Goal: Entertainment & Leisure: Consume media (video, audio)

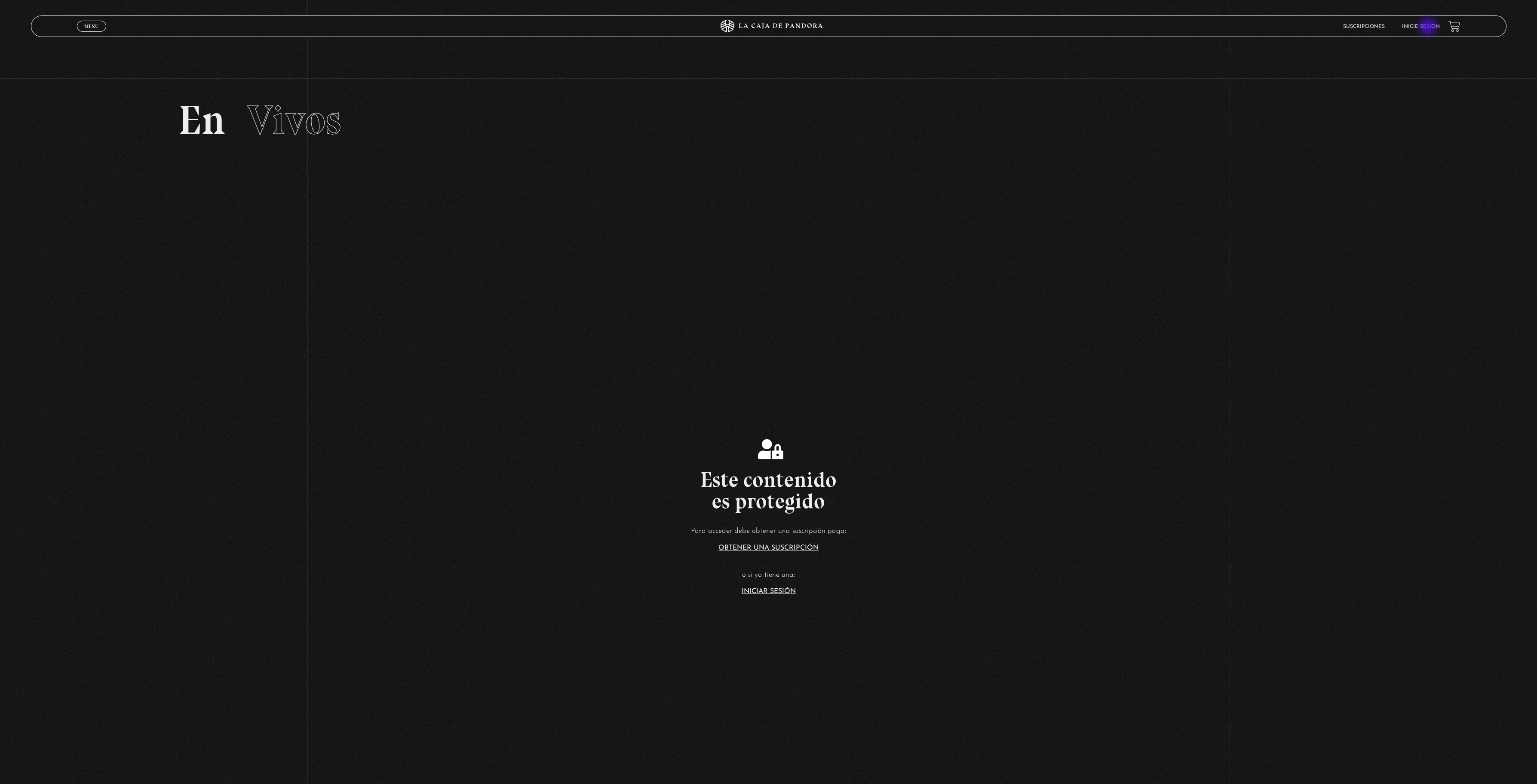
click at [1429, 28] on link "Inicie sesión" at bounding box center [1421, 27] width 38 height 5
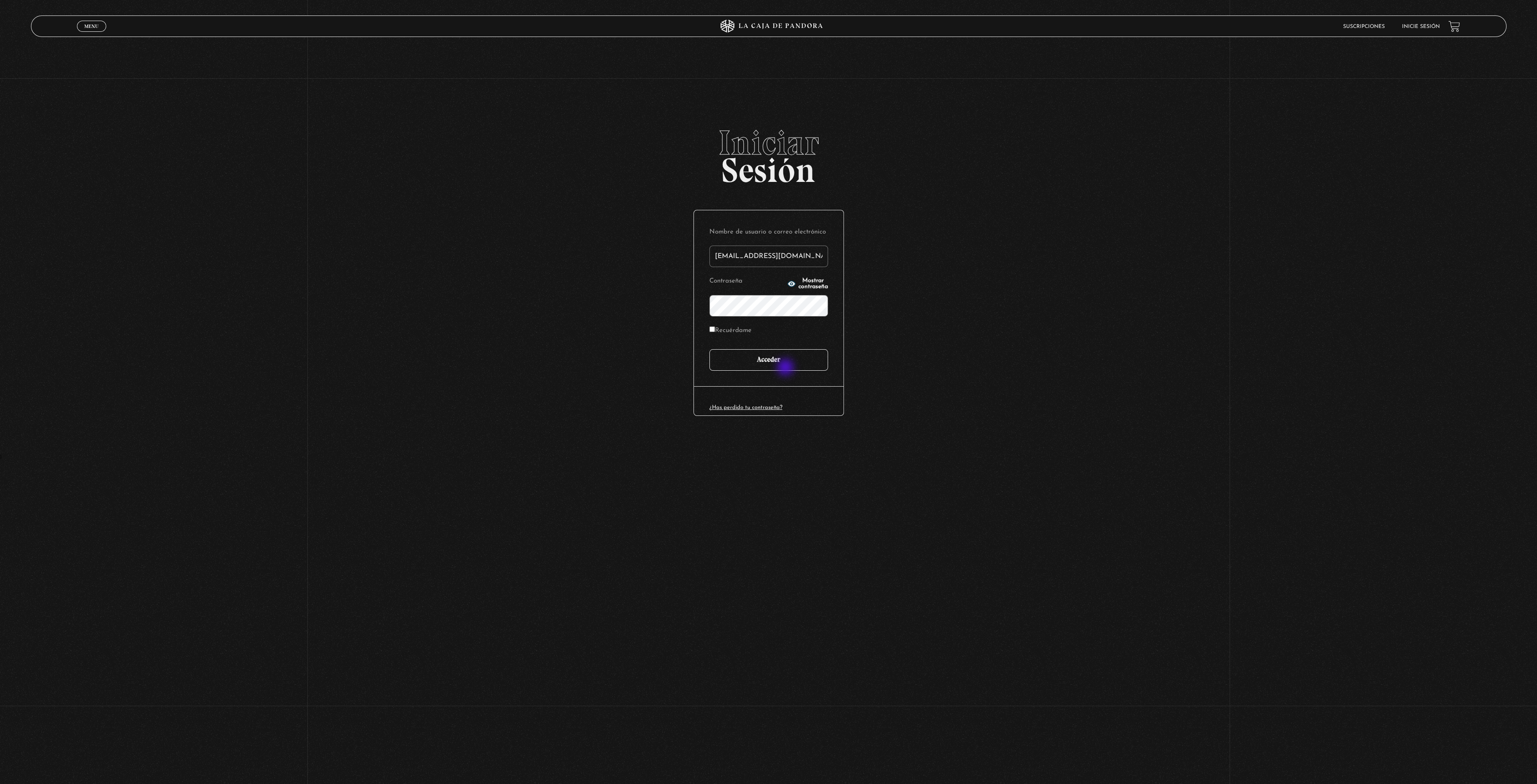
type input "[EMAIL_ADDRESS][DOMAIN_NAME]"
click at [787, 366] on input "Acceder" at bounding box center [768, 360] width 119 height 22
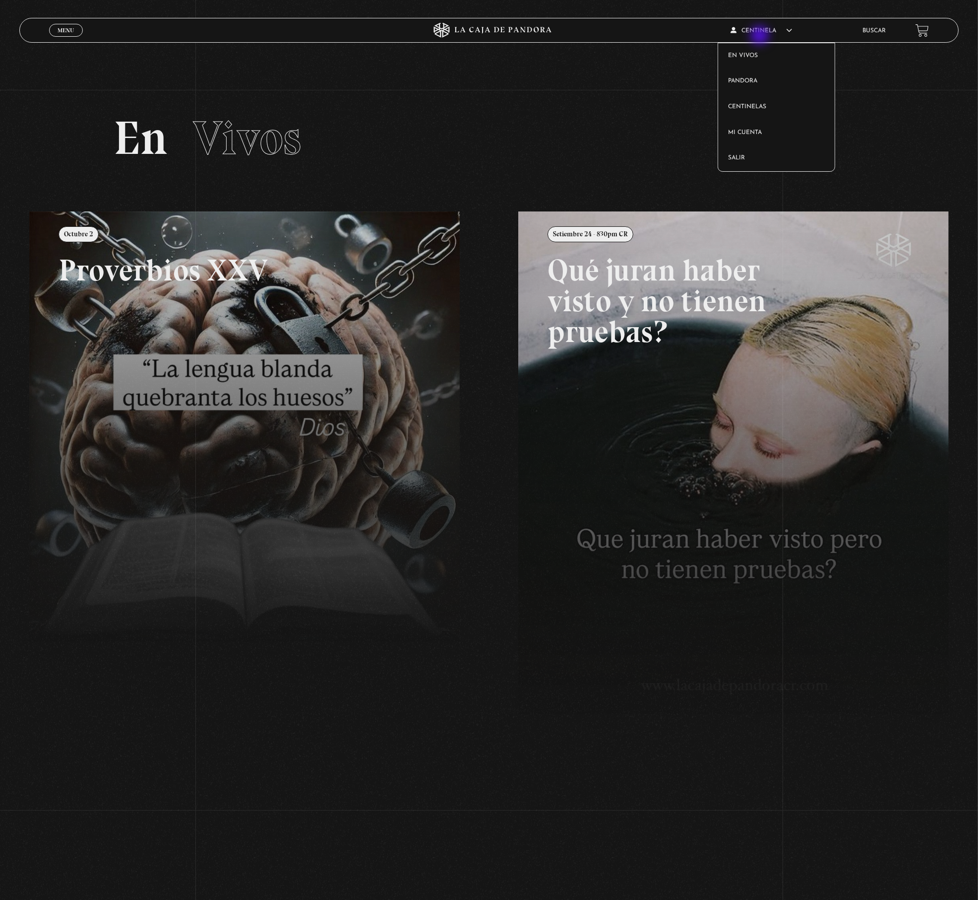
click at [761, 36] on article "CENTINELA En vivos Pandora Centinelas Mi cuenta Salir" at bounding box center [790, 30] width 118 height 23
click at [749, 99] on link "Centinelas" at bounding box center [776, 107] width 117 height 26
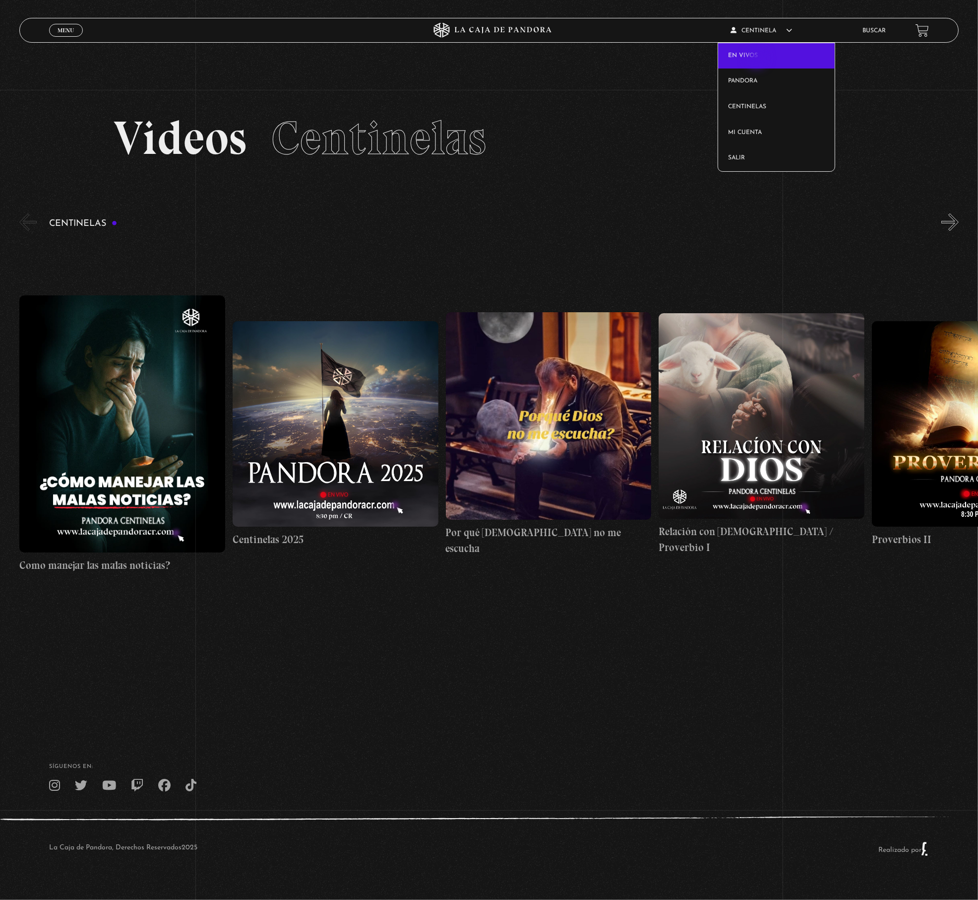
click at [758, 59] on link "En vivos" at bounding box center [776, 56] width 117 height 26
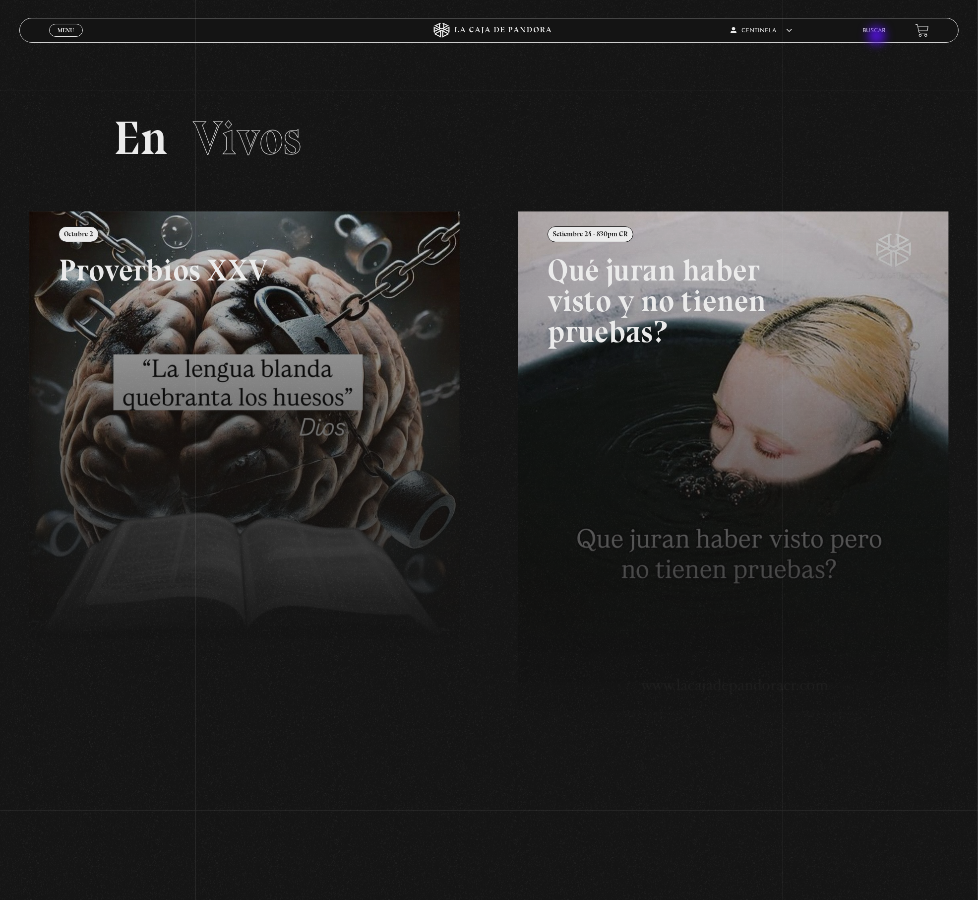
click at [878, 34] on li "Buscar" at bounding box center [874, 30] width 23 height 15
click at [874, 28] on link "Buscar" at bounding box center [874, 31] width 23 height 6
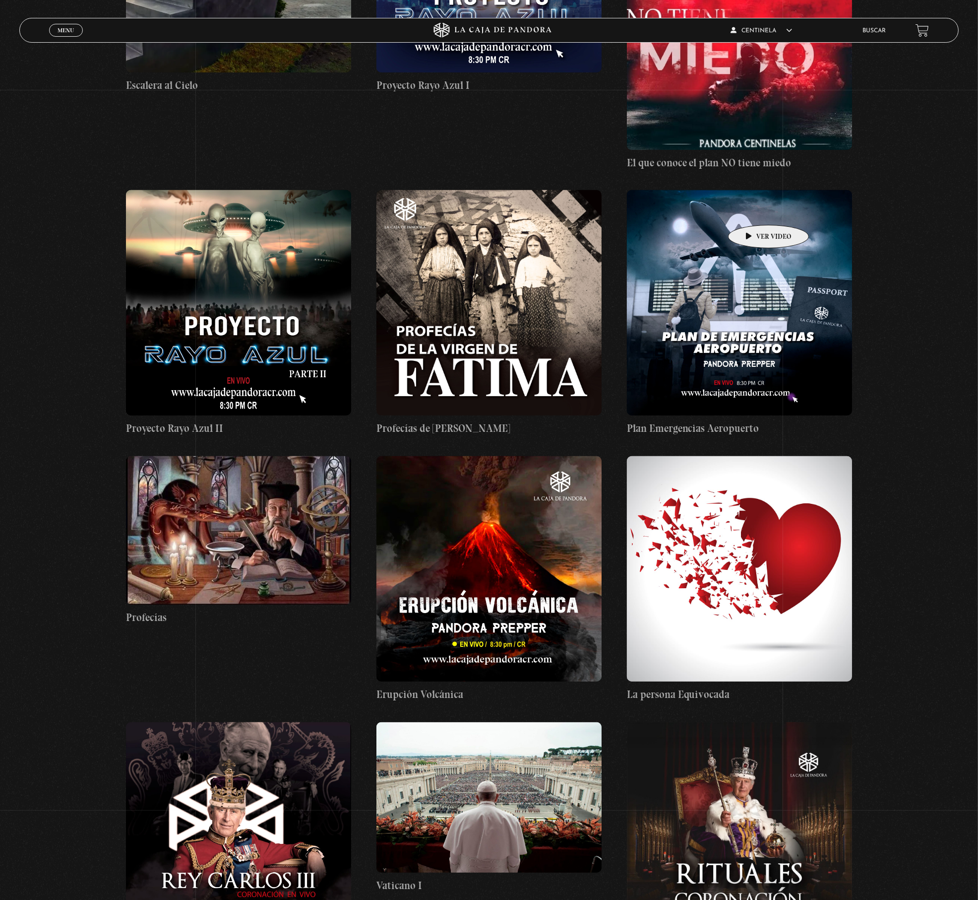
scroll to position [15310, 0]
click at [753, 207] on figure at bounding box center [739, 303] width 225 height 225
